Goal: Book appointment/travel/reservation

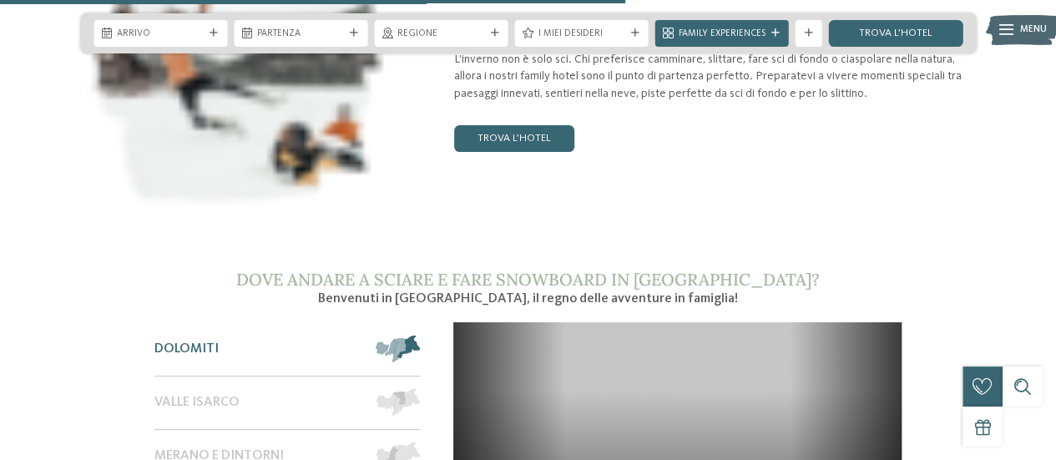
scroll to position [2201, 0]
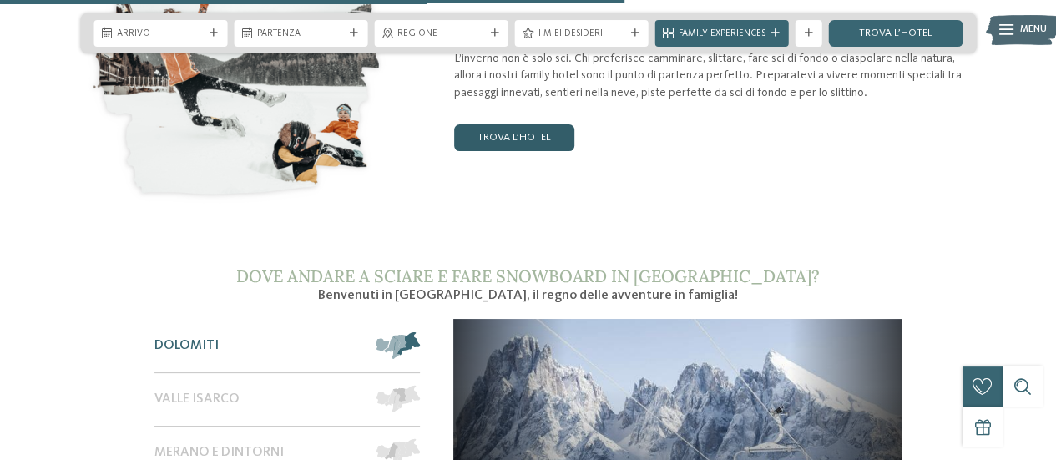
click at [541, 124] on link "trova l’hotel" at bounding box center [514, 137] width 120 height 27
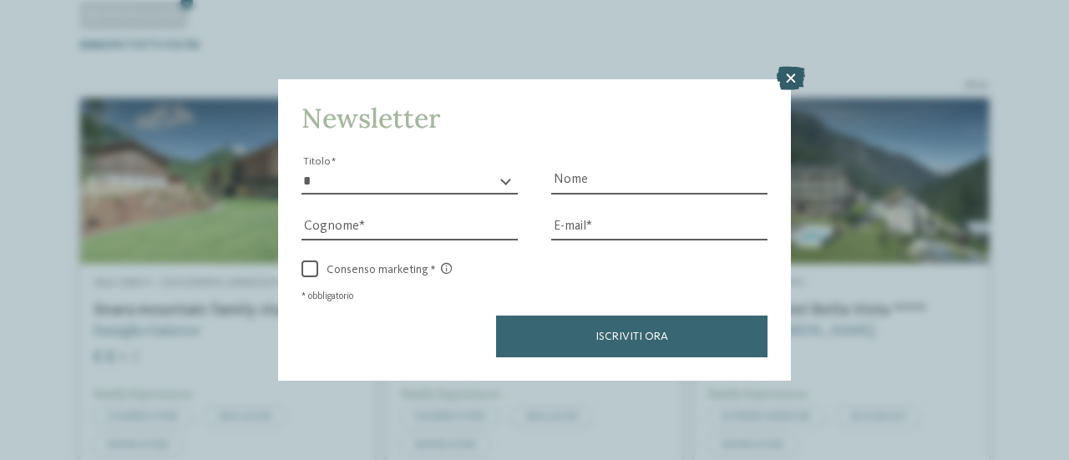
click at [788, 73] on icon at bounding box center [790, 78] width 28 height 23
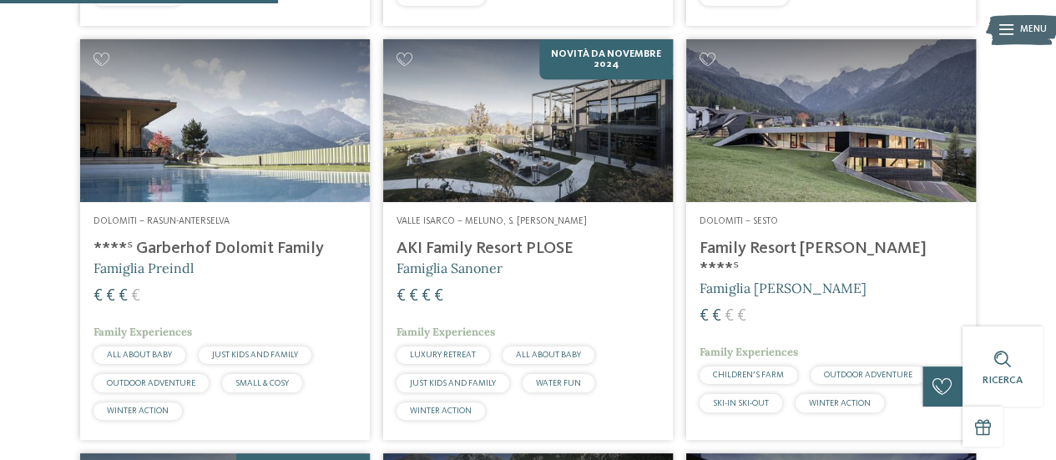
scroll to position [860, 0]
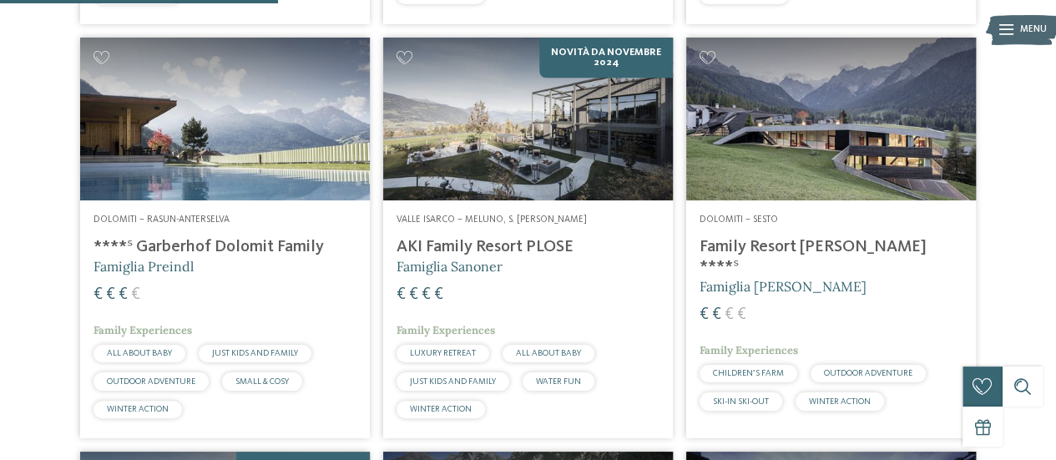
click at [755, 245] on h4 "Family Resort [PERSON_NAME] ****ˢ" at bounding box center [831, 257] width 263 height 40
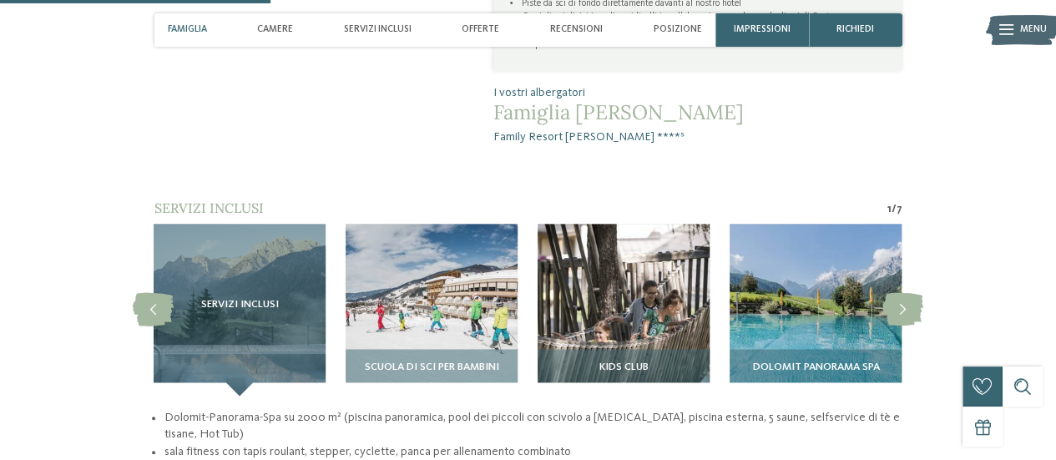
scroll to position [1119, 0]
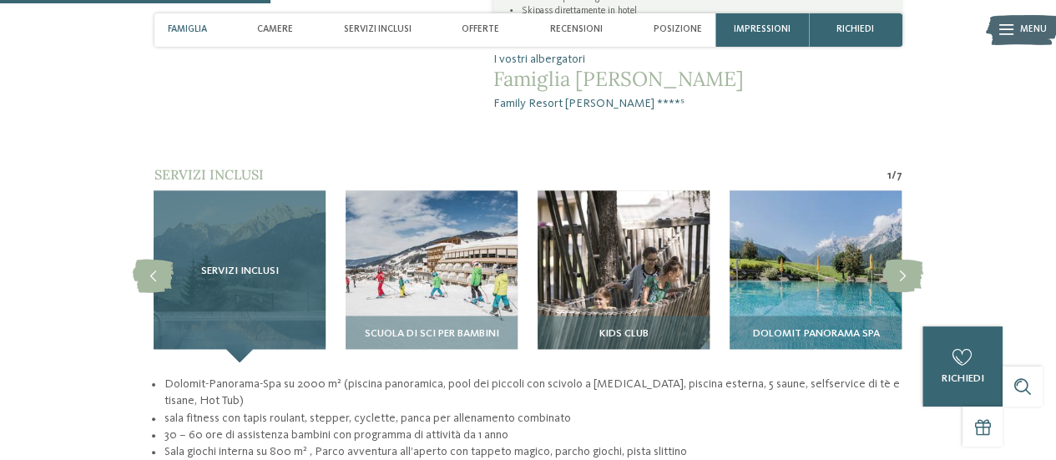
click at [247, 266] on span "Servizi inclusi" at bounding box center [240, 272] width 78 height 12
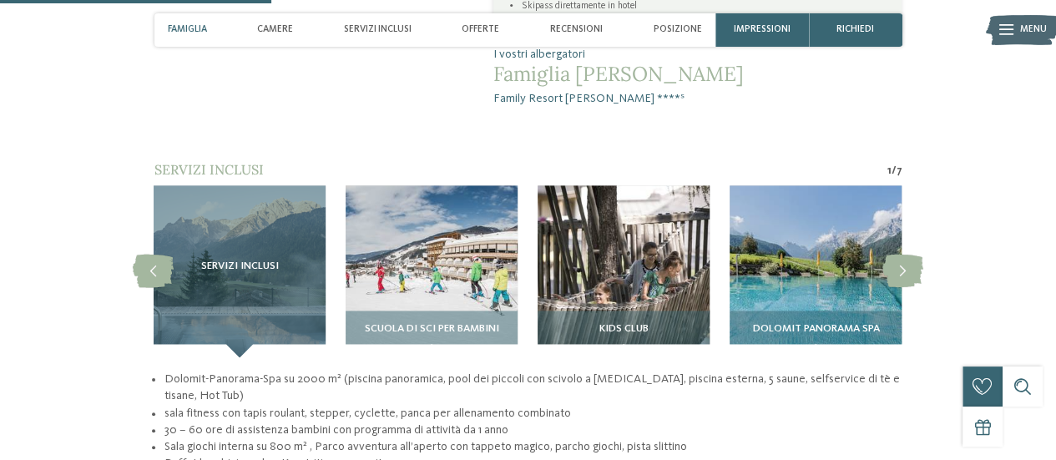
scroll to position [1122, 0]
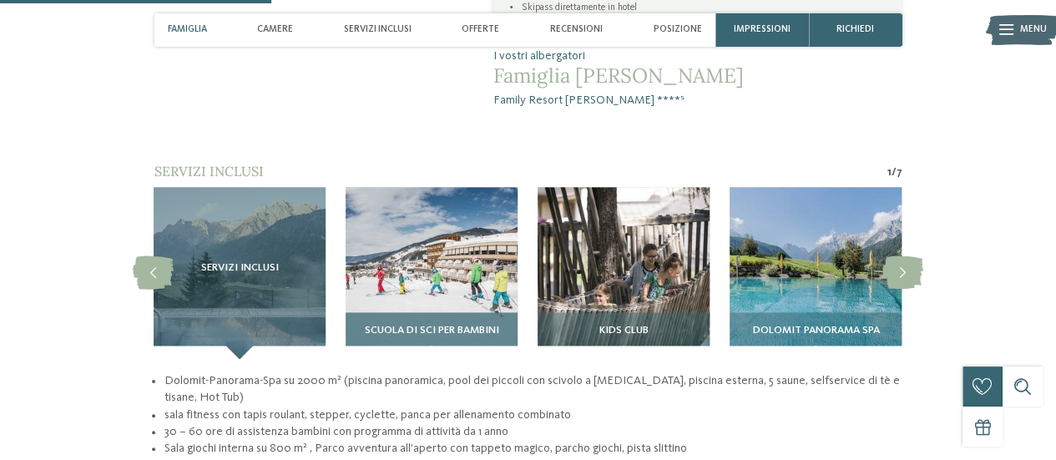
click at [417, 206] on img at bounding box center [432, 273] width 172 height 172
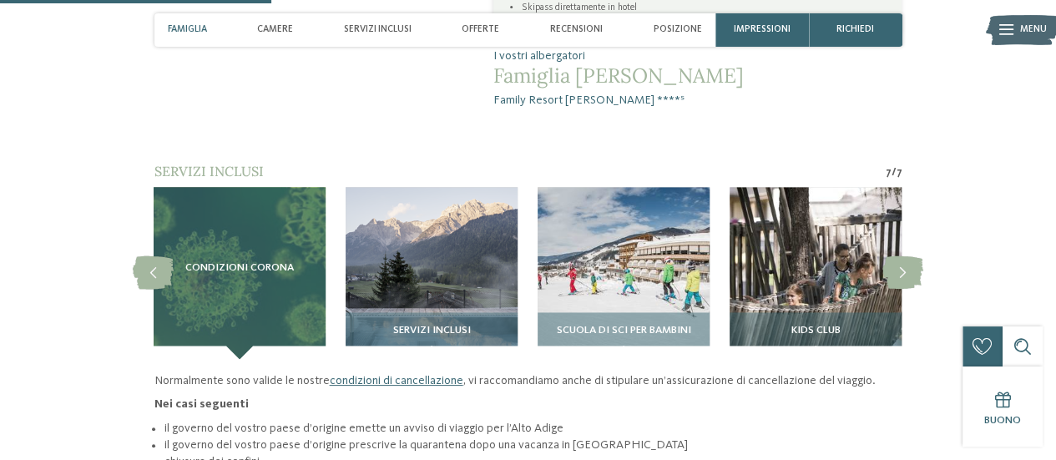
click at [277, 206] on div "Condizioni Corona" at bounding box center [240, 273] width 172 height 172
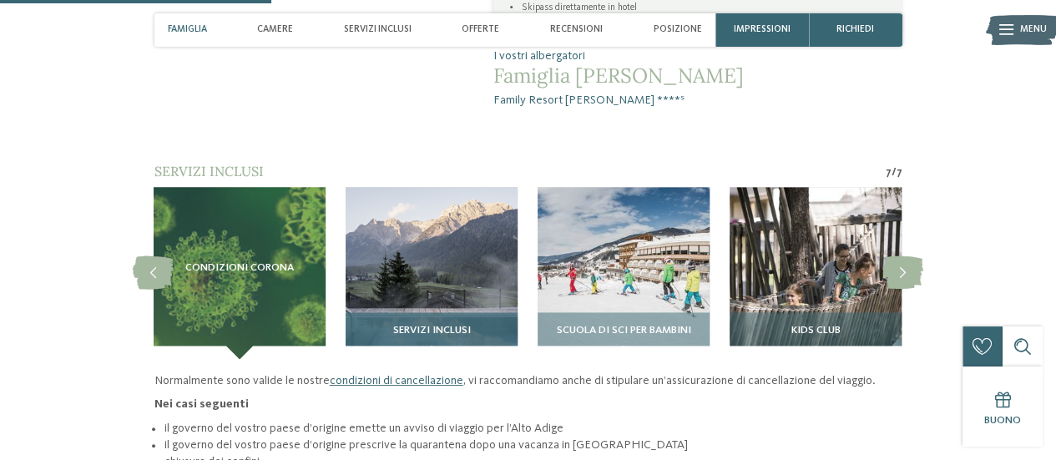
click at [389, 233] on img at bounding box center [432, 273] width 172 height 172
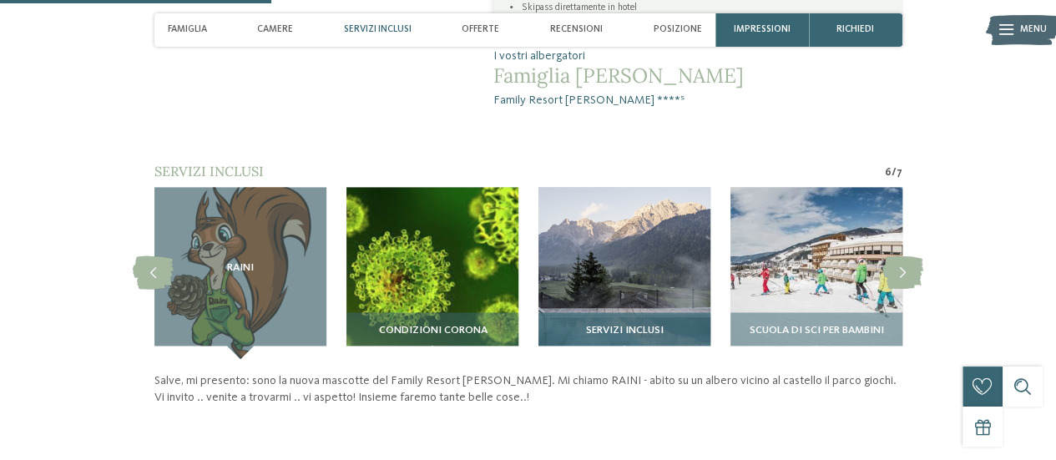
click at [601, 208] on img at bounding box center [625, 273] width 172 height 172
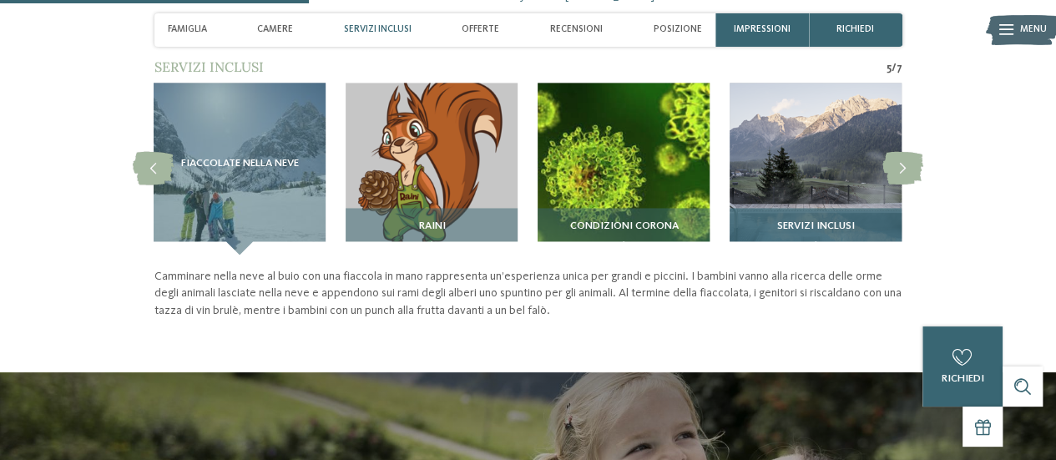
scroll to position [1228, 0]
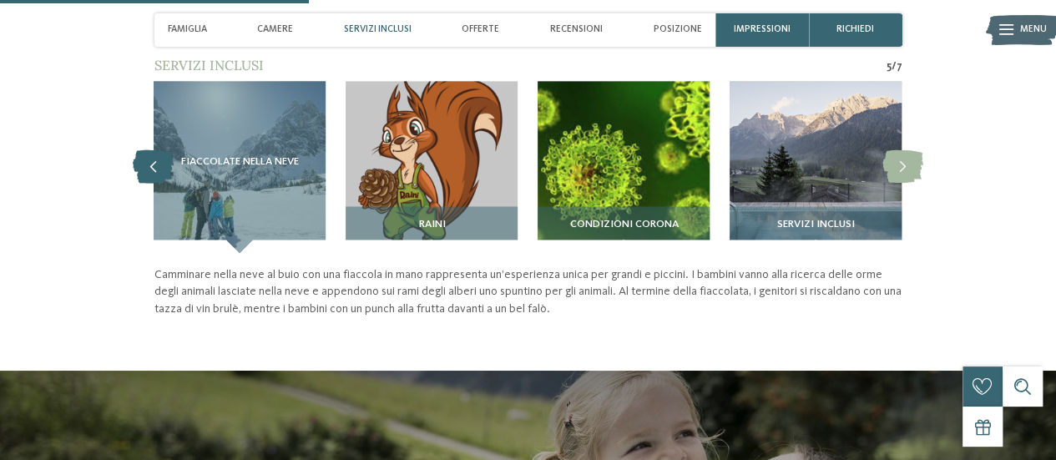
click at [142, 150] on icon at bounding box center [153, 166] width 41 height 33
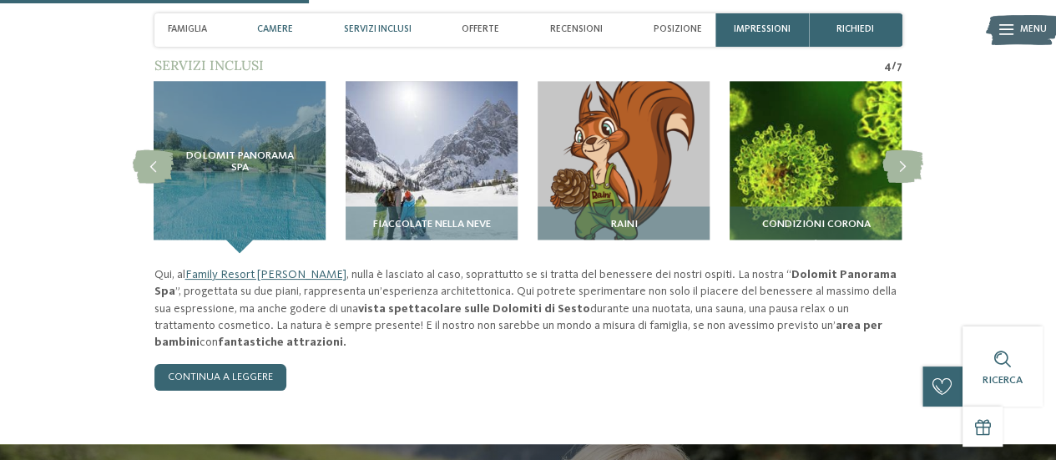
click at [281, 29] on span "Camere" at bounding box center [275, 29] width 36 height 11
click at [282, 28] on span "Camere" at bounding box center [275, 29] width 36 height 11
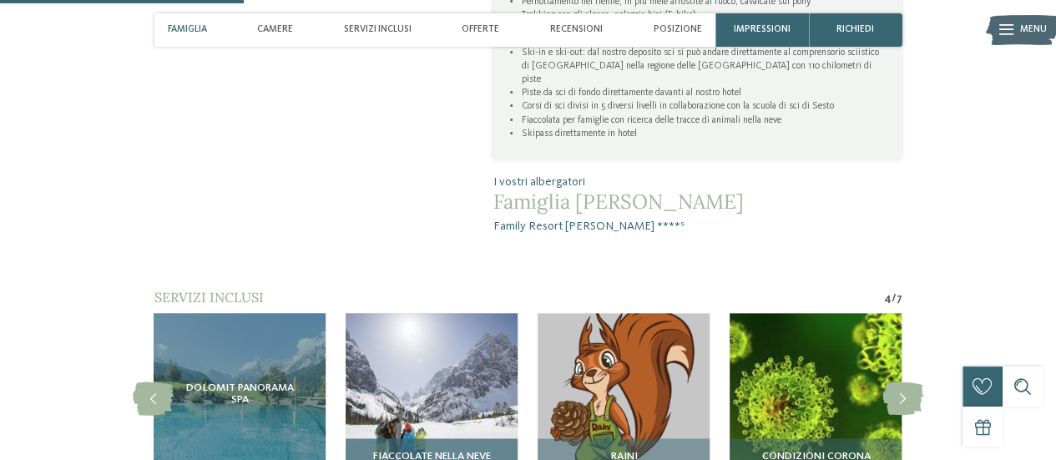
scroll to position [997, 0]
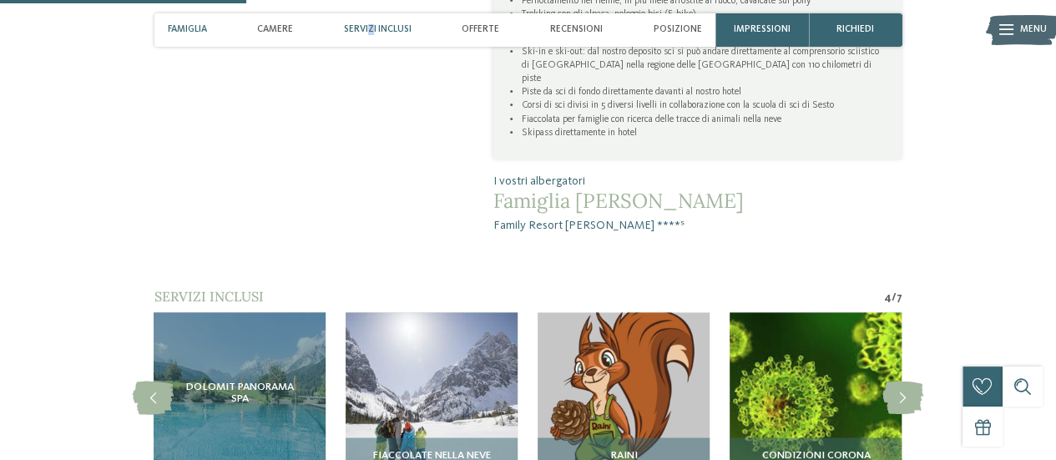
click at [372, 26] on span "Servizi inclusi" at bounding box center [378, 29] width 68 height 11
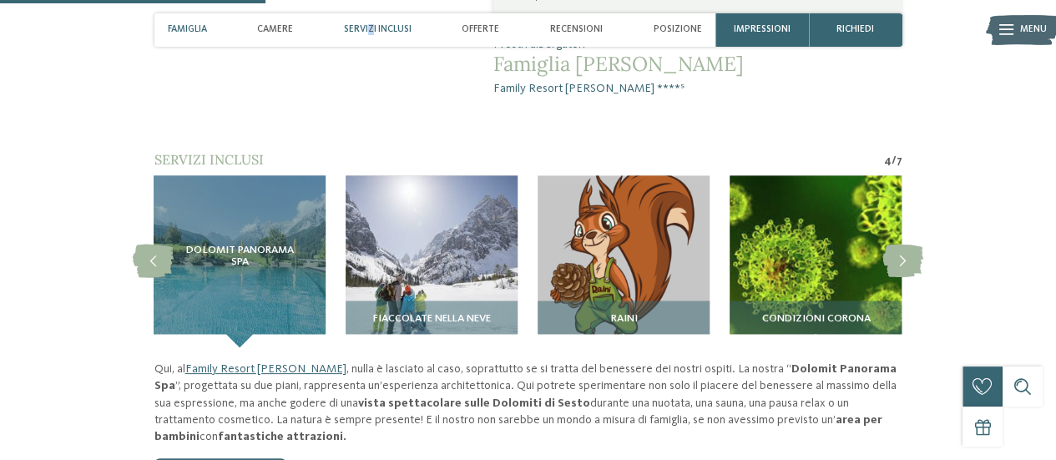
scroll to position [1146, 0]
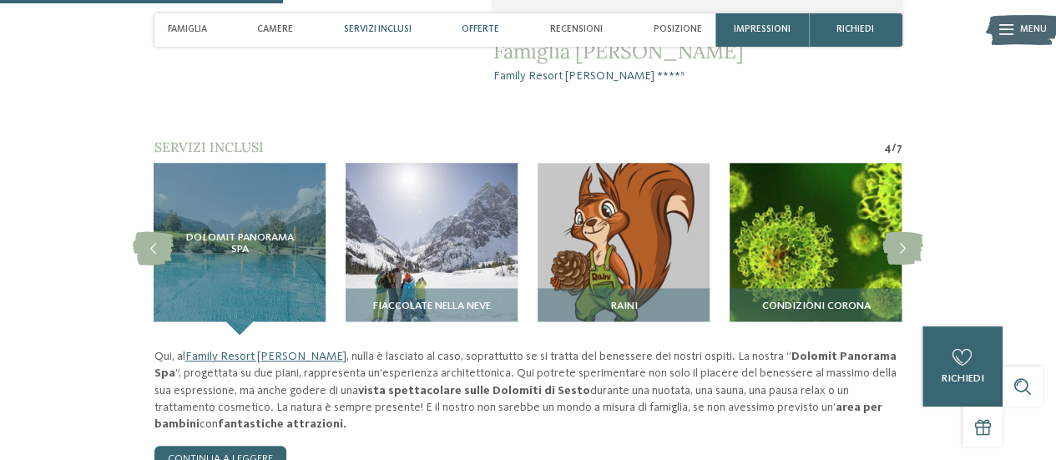
click at [481, 31] on span "Offerte" at bounding box center [481, 29] width 38 height 11
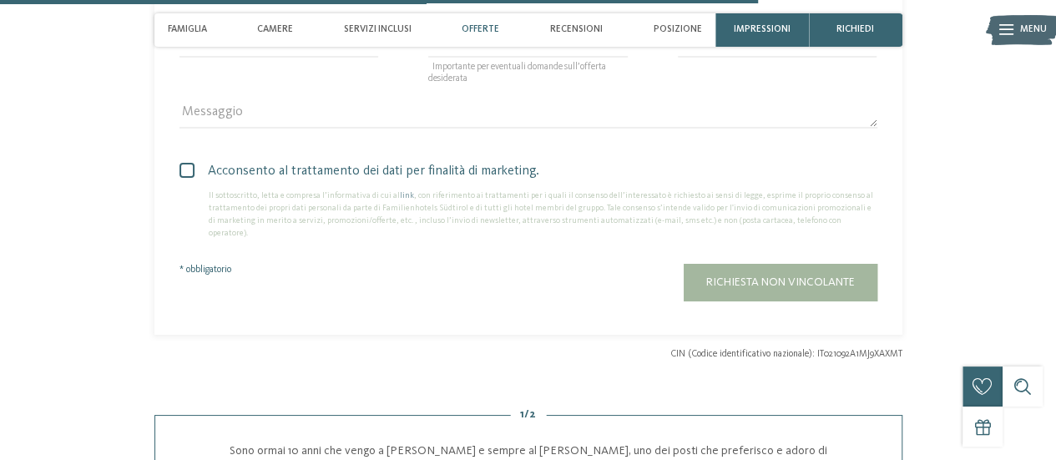
scroll to position [2944, 0]
